Goal: Task Accomplishment & Management: Manage account settings

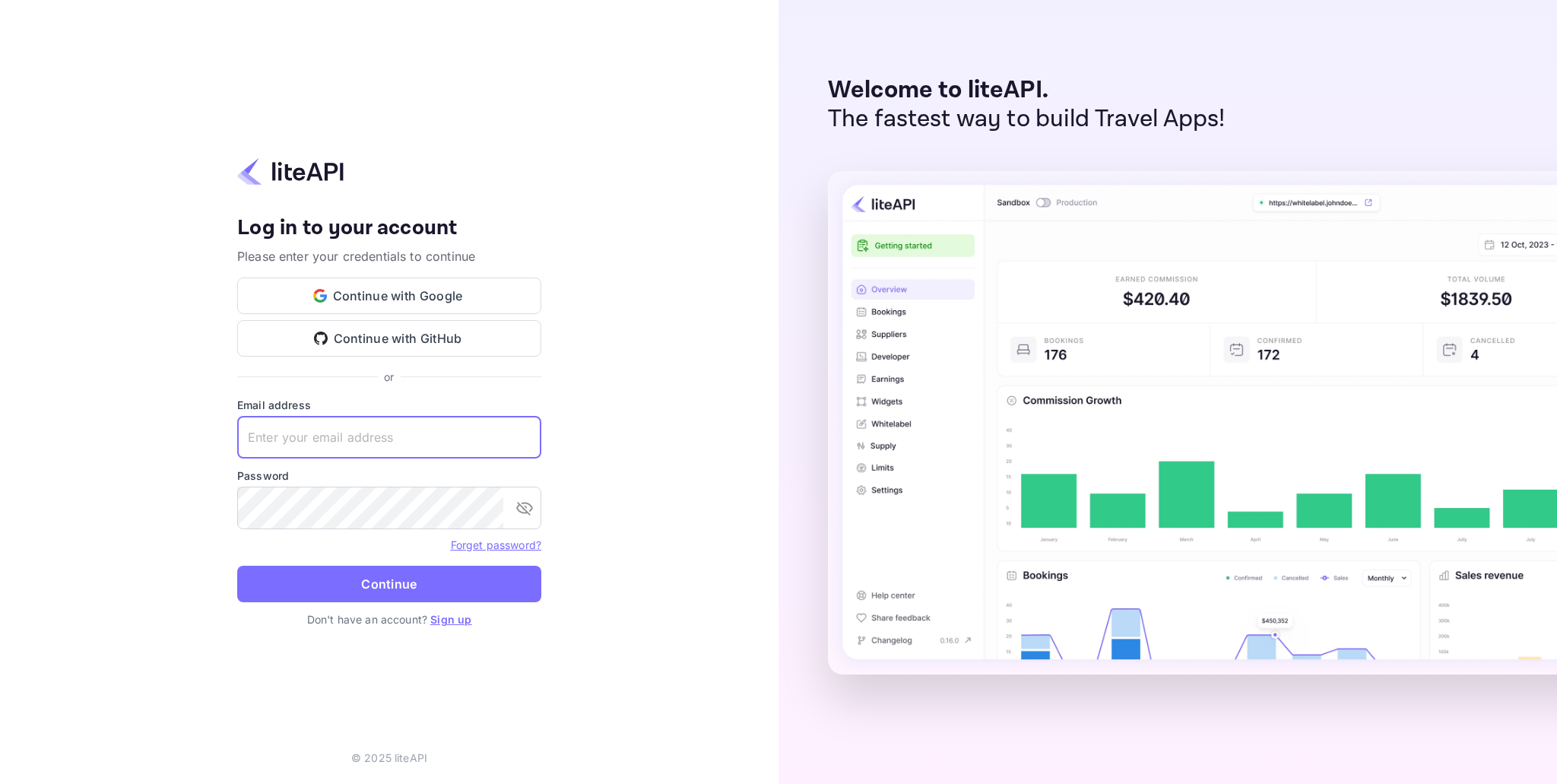
click at [348, 429] on input "text" at bounding box center [389, 437] width 304 height 43
click at [0, 783] on com-1password-button at bounding box center [0, 784] width 0 height 0
type input "[DOMAIN_NAME][EMAIL_ADDRESS][DOMAIN_NAME]"
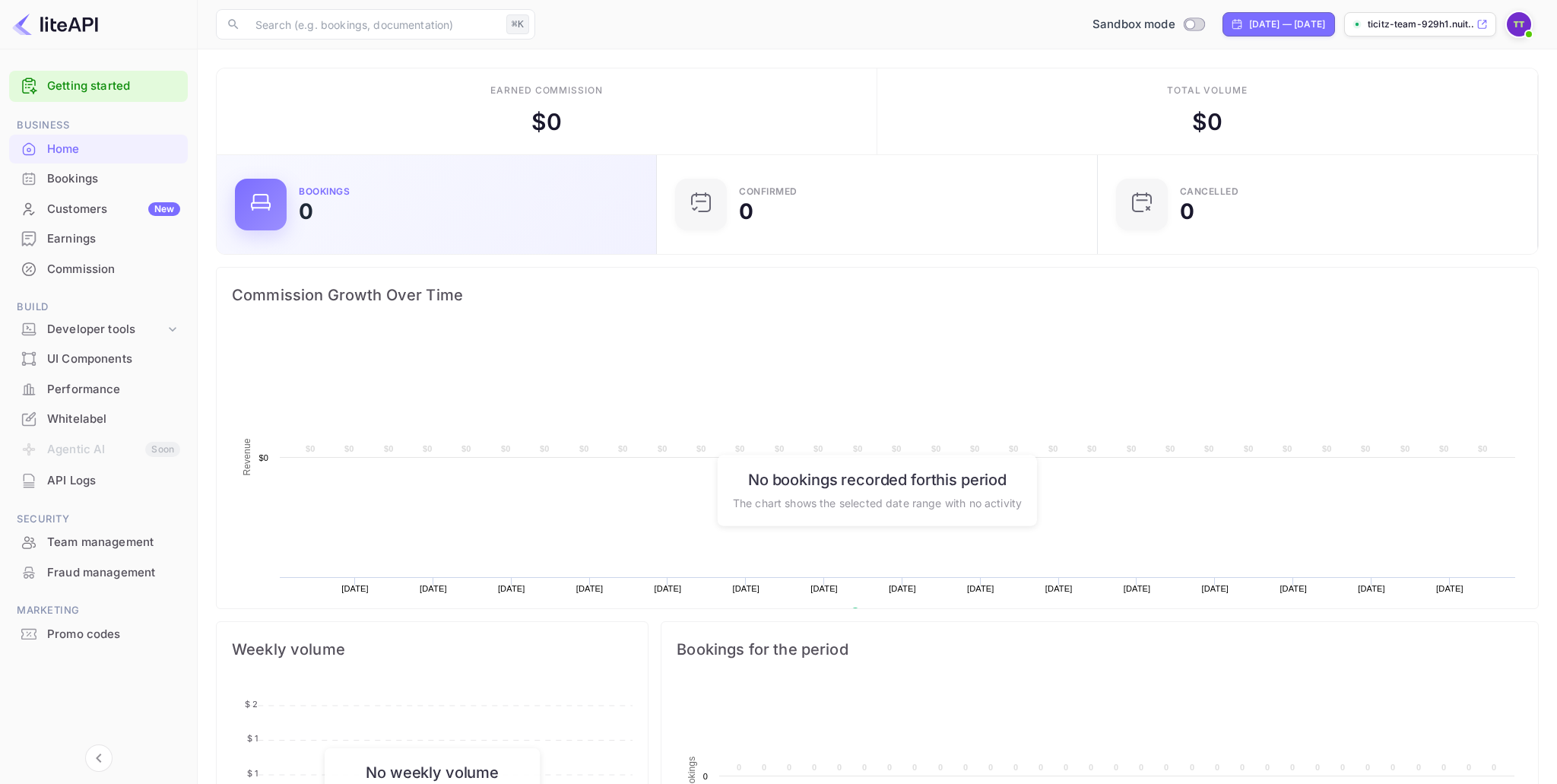
scroll to position [1, 0]
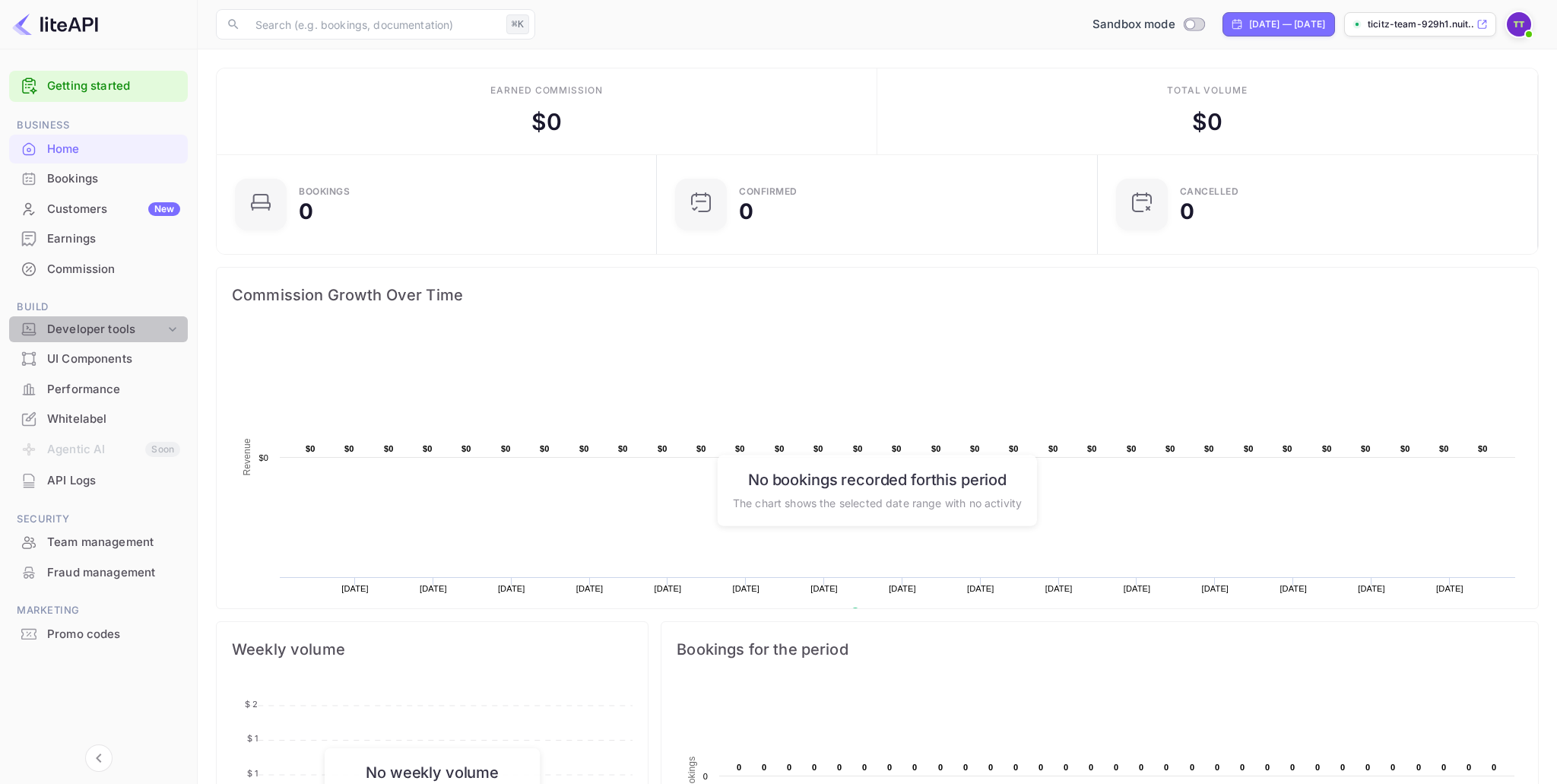
click at [146, 326] on div "Developer tools" at bounding box center [105, 329] width 118 height 18
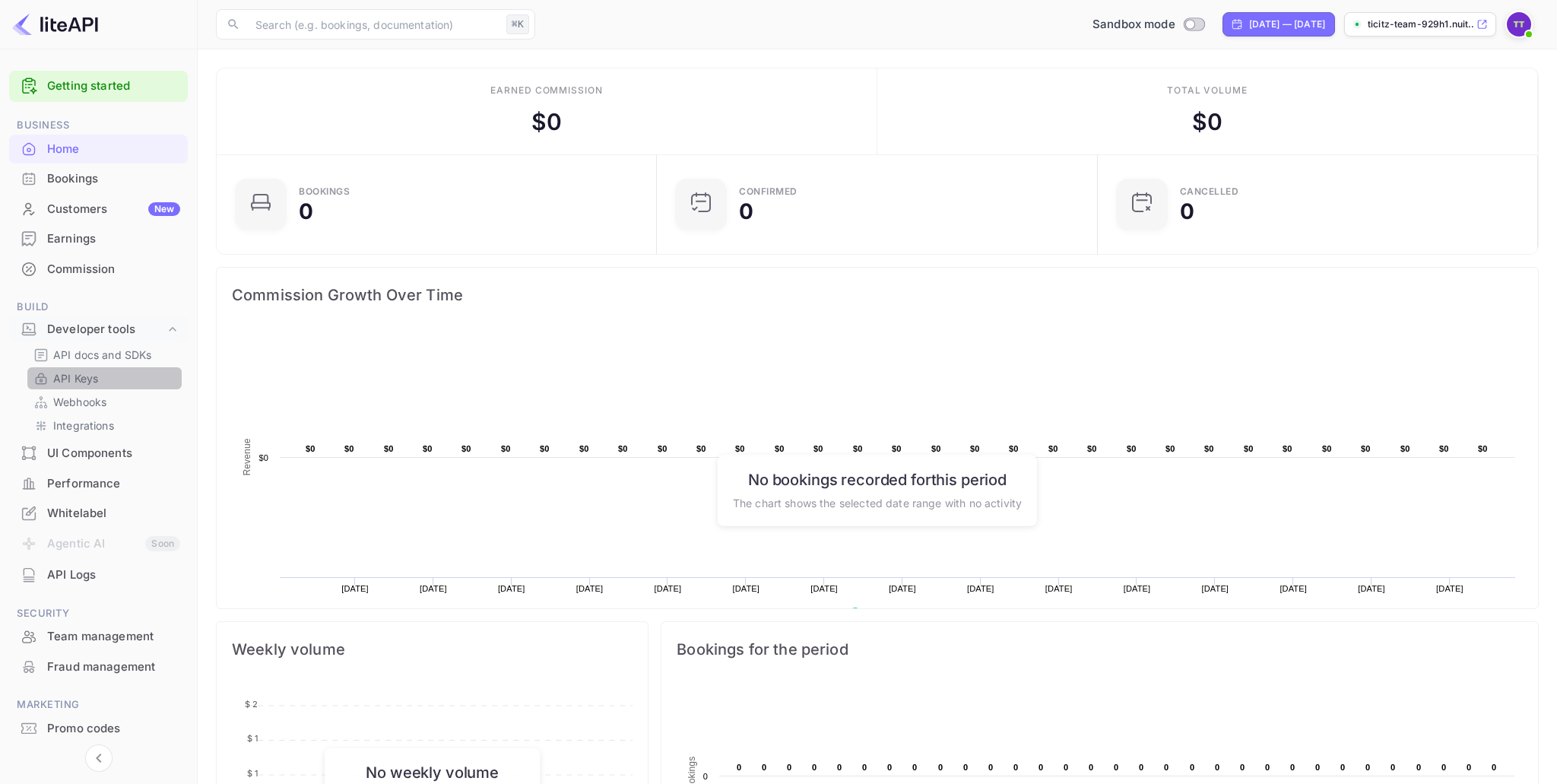
click at [111, 375] on link "API Keys" at bounding box center [104, 378] width 142 height 16
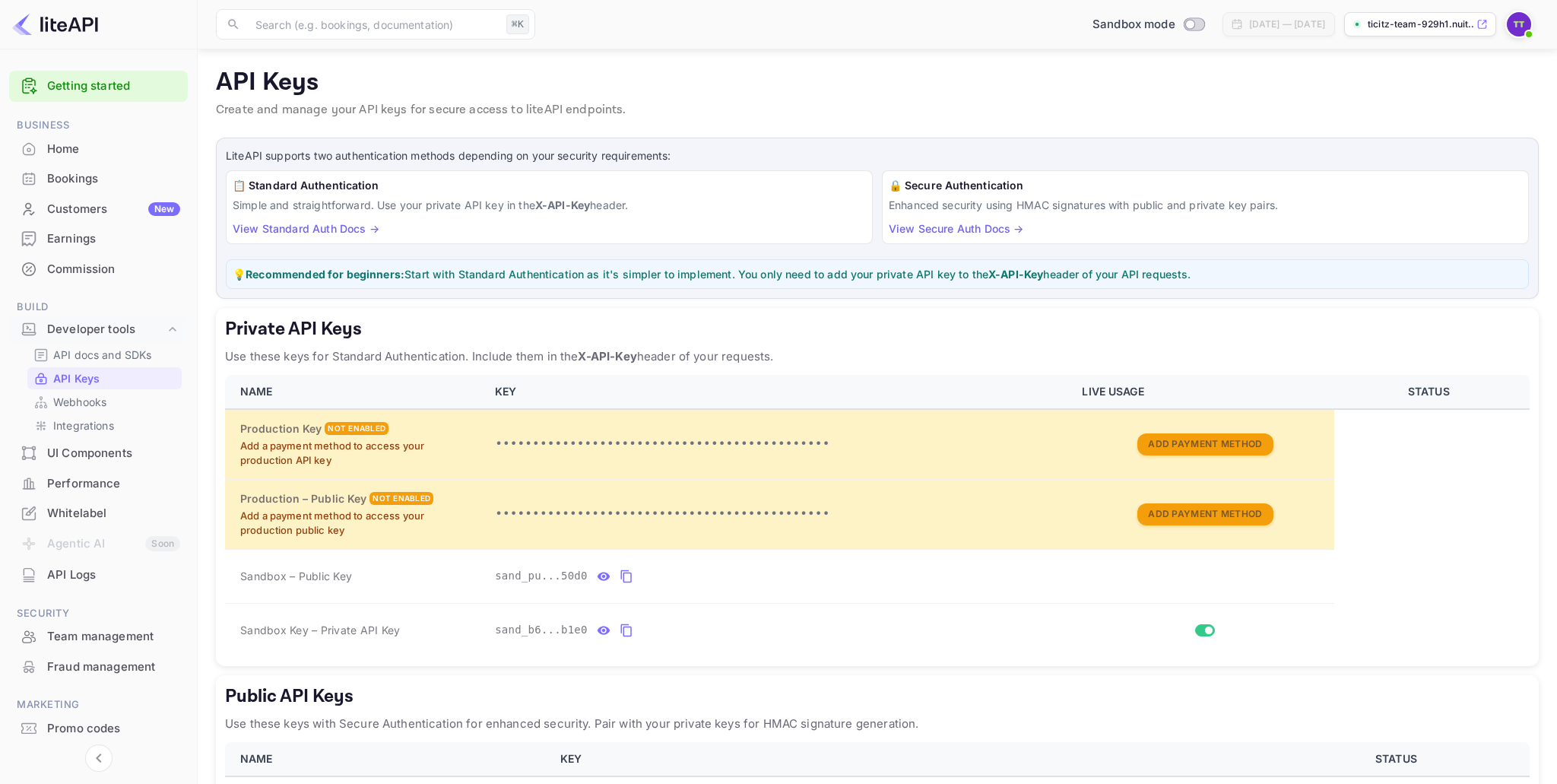
scroll to position [129, 0]
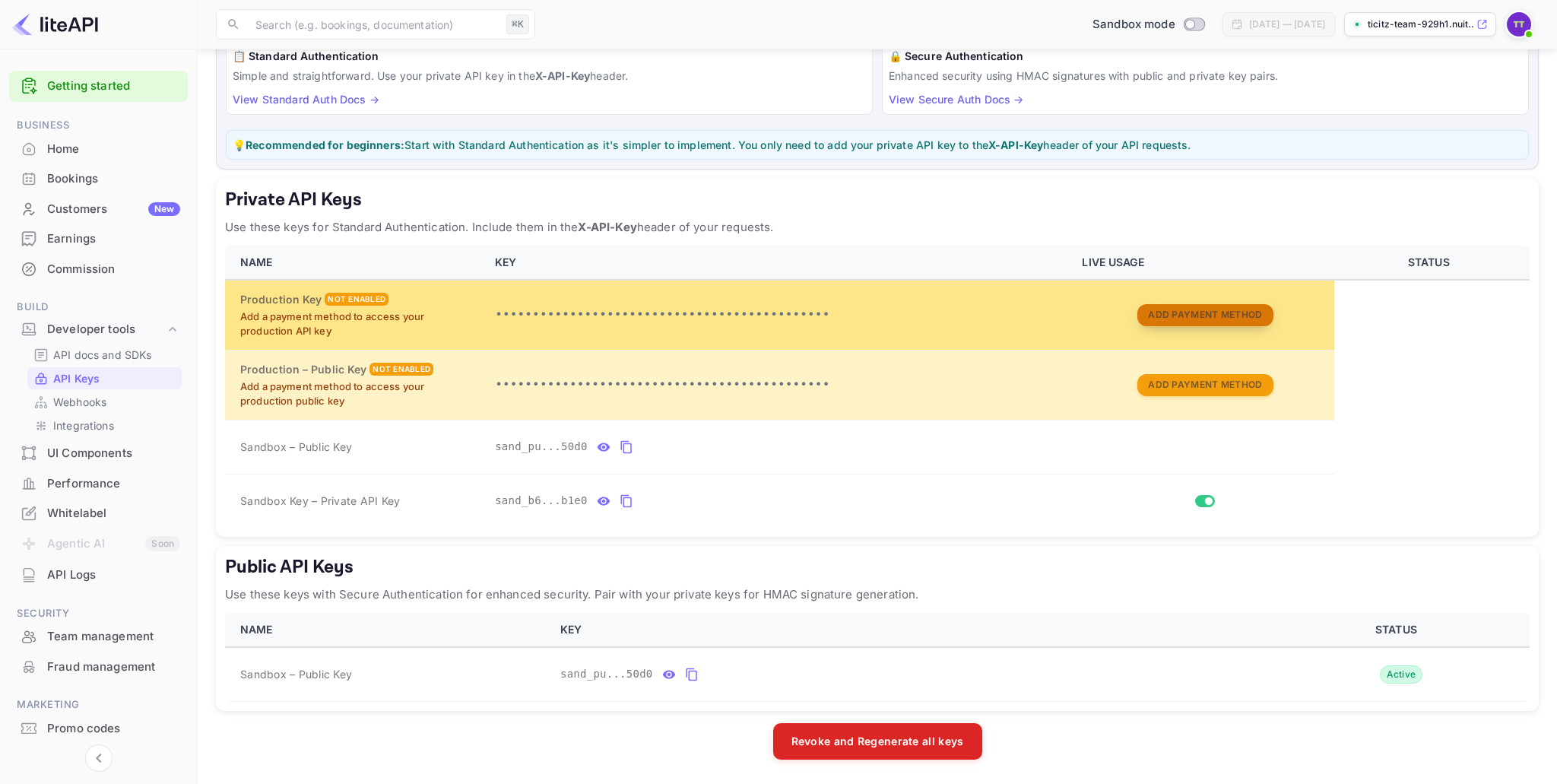
click at [1209, 312] on button "Add Payment Method" at bounding box center [1205, 315] width 135 height 22
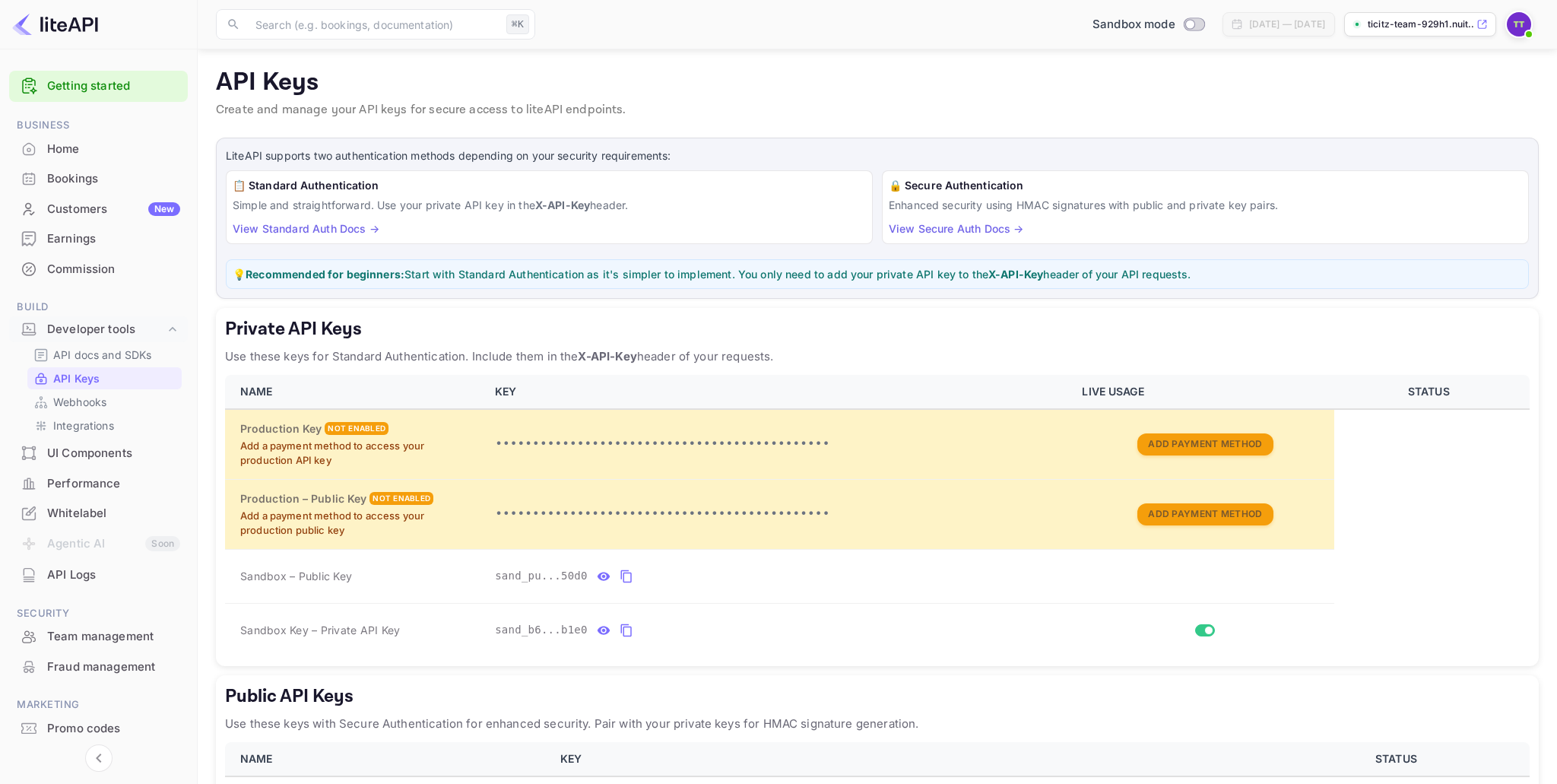
scroll to position [129, 0]
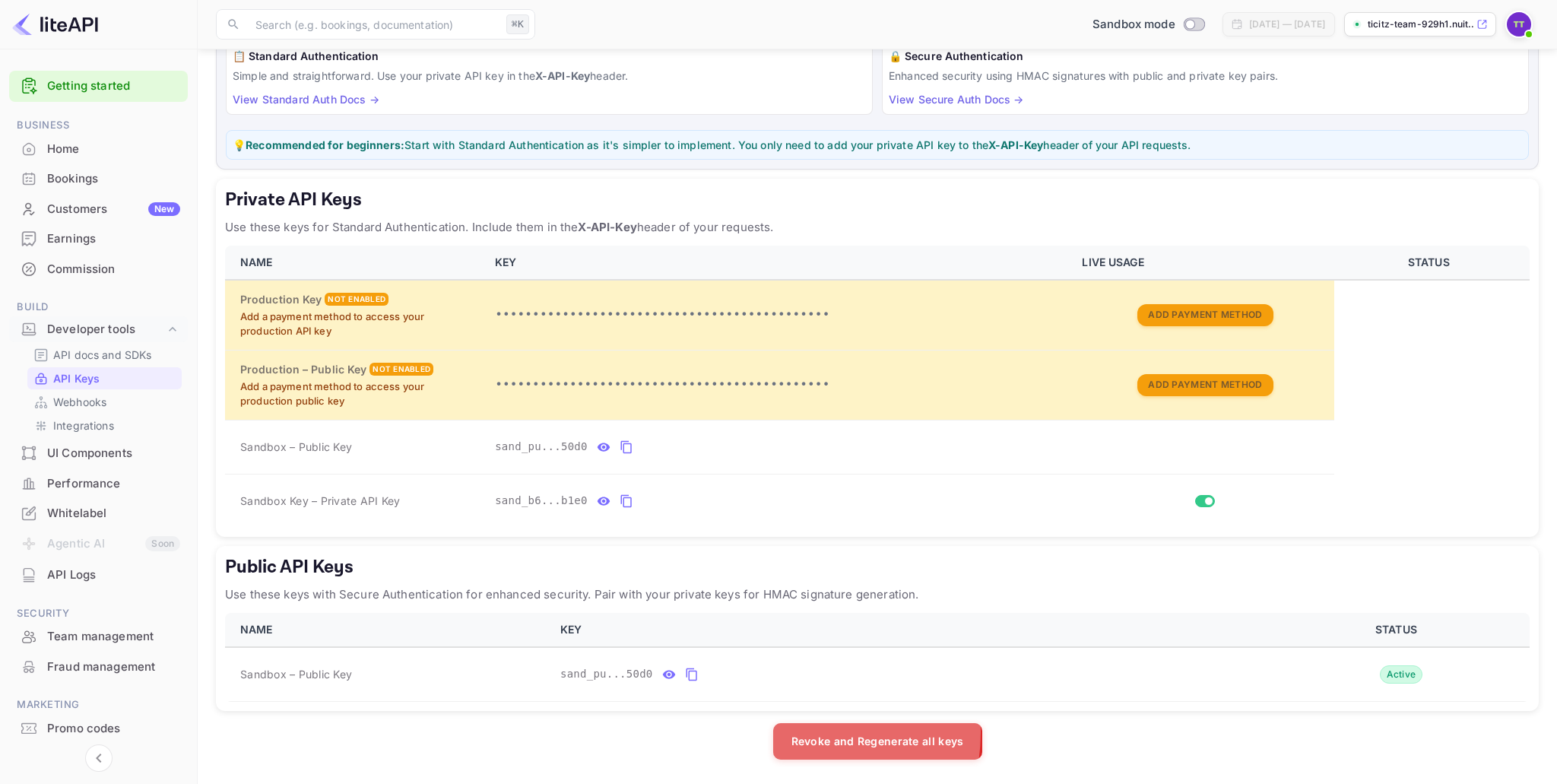
drag, startPoint x: 790, startPoint y: 731, endPoint x: 867, endPoint y: 731, distance: 77.0
click at [863, 731] on button "Revoke and Regenerate all keys" at bounding box center [878, 741] width 209 height 37
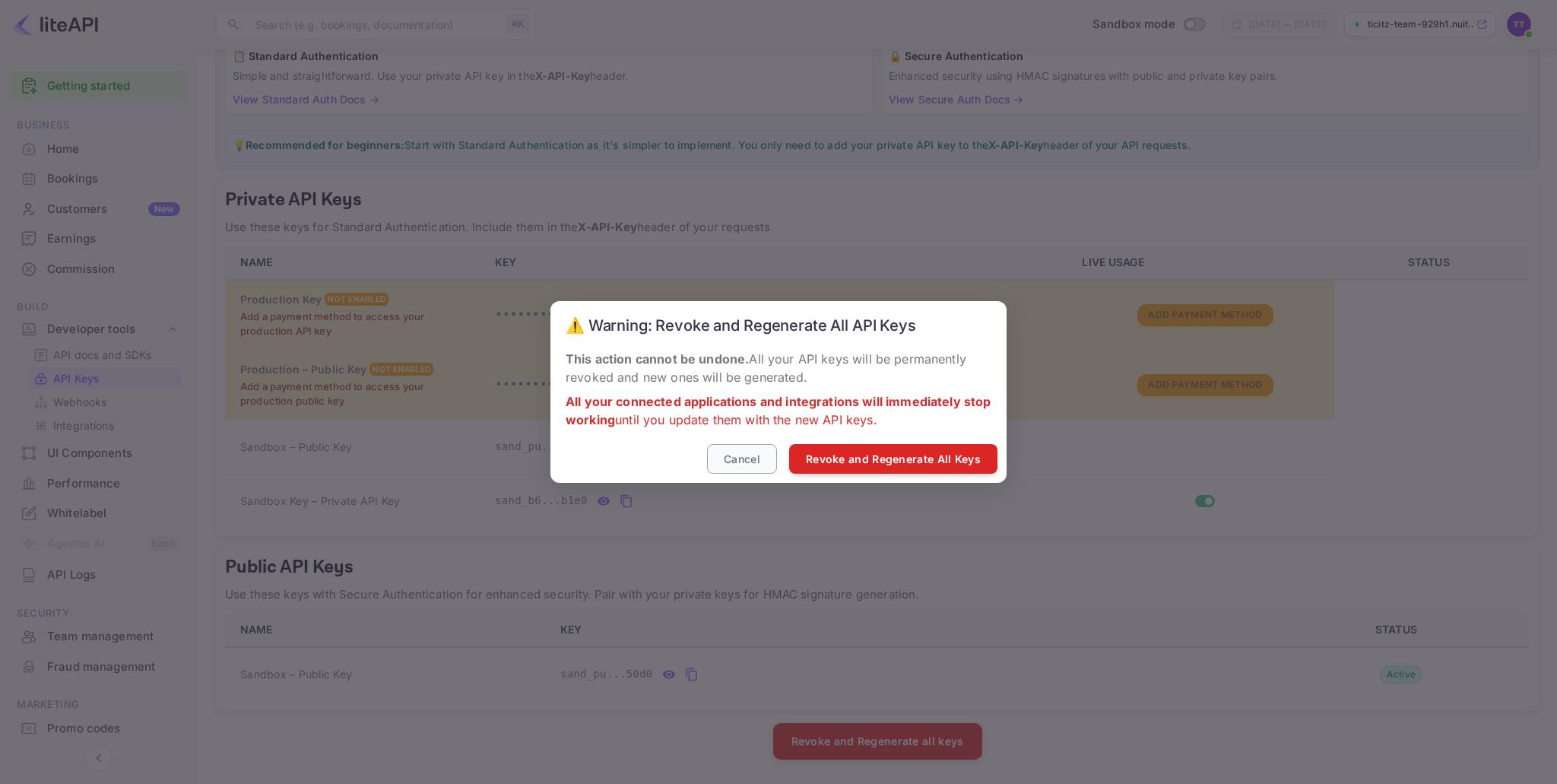
click at [723, 462] on button "Cancel" at bounding box center [742, 458] width 70 height 30
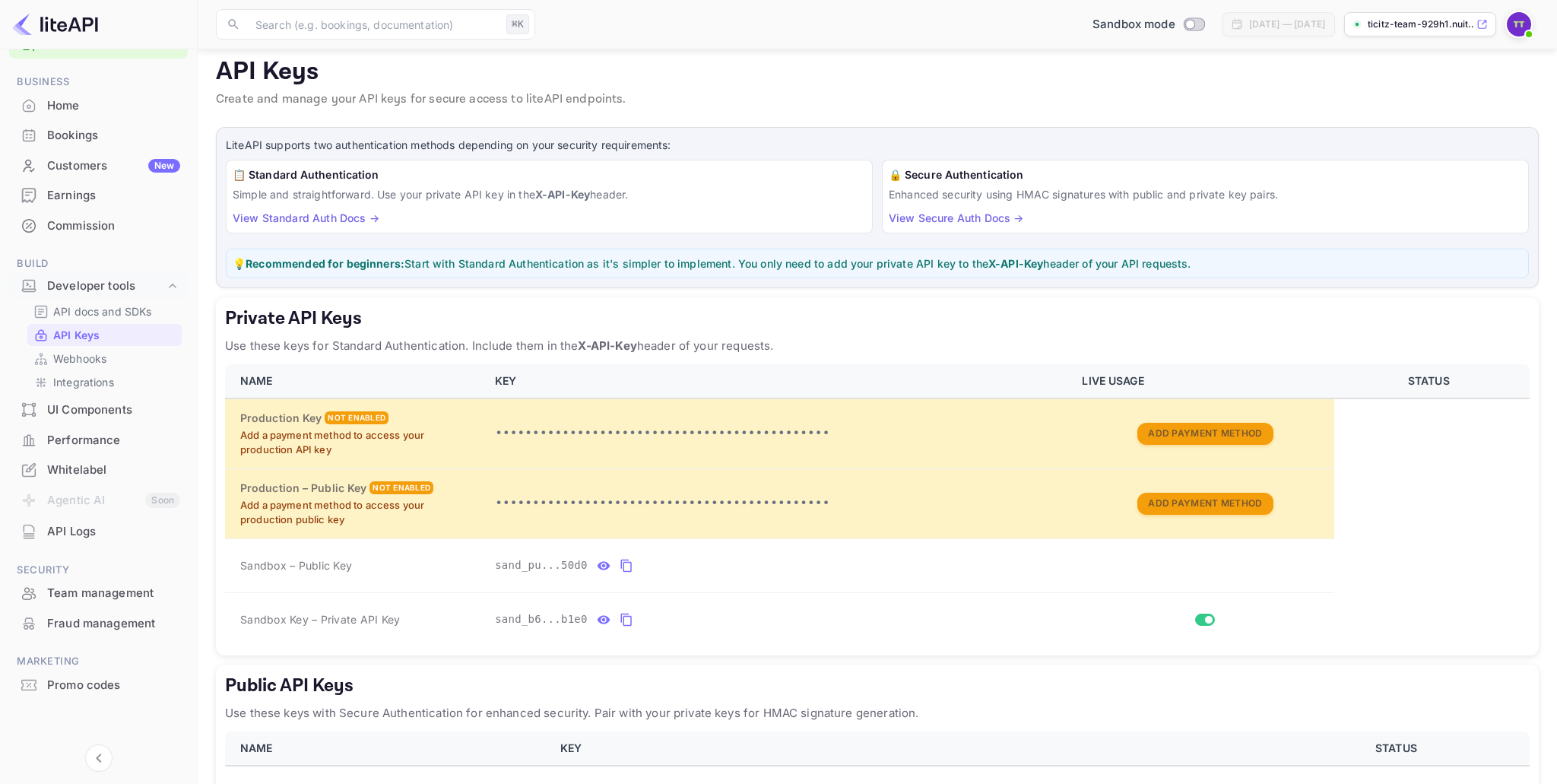
scroll to position [0, 0]
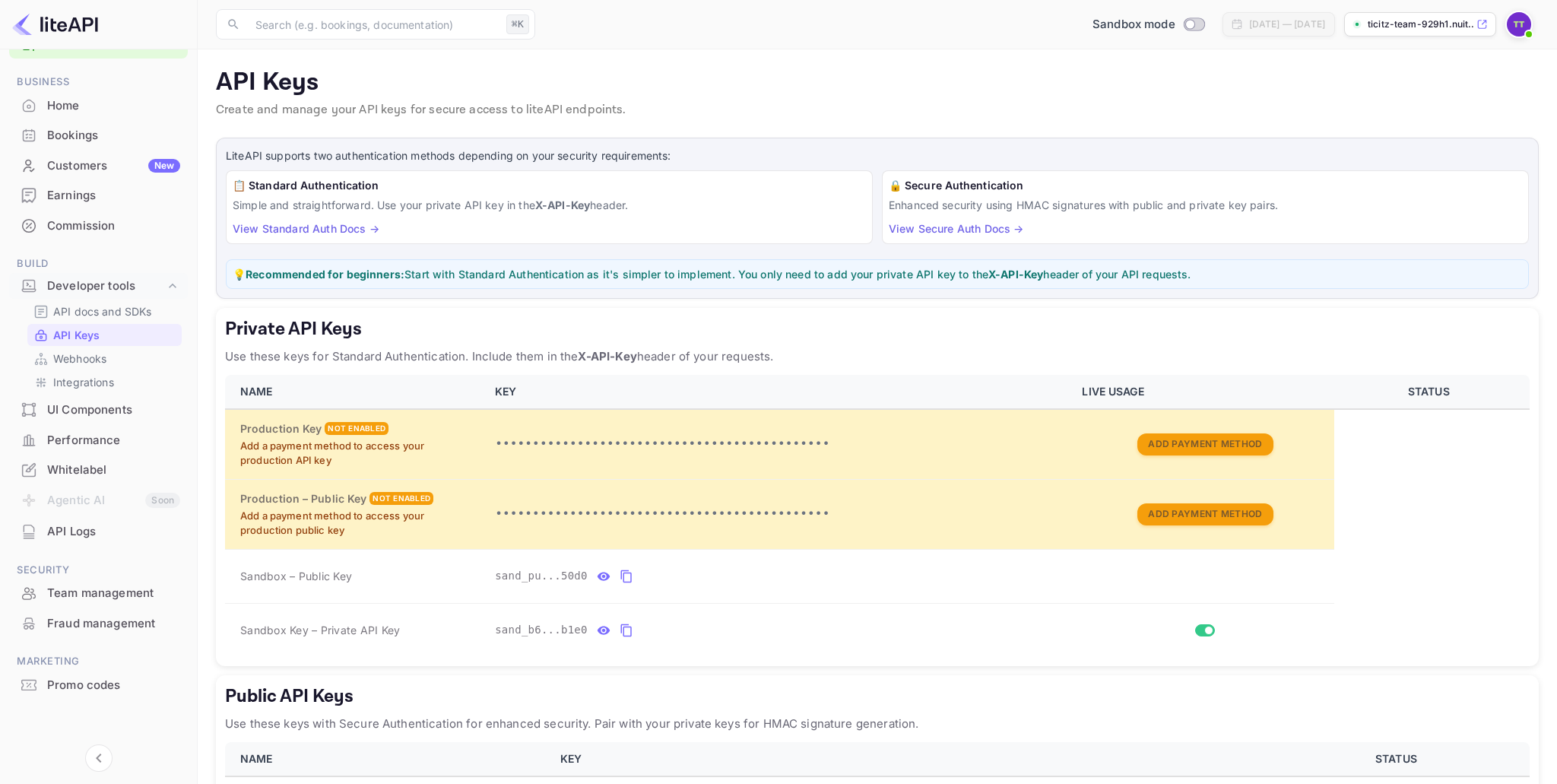
click at [844, 330] on h5 "Private API Keys" at bounding box center [878, 329] width 1304 height 25
